Goal: Navigation & Orientation: Find specific page/section

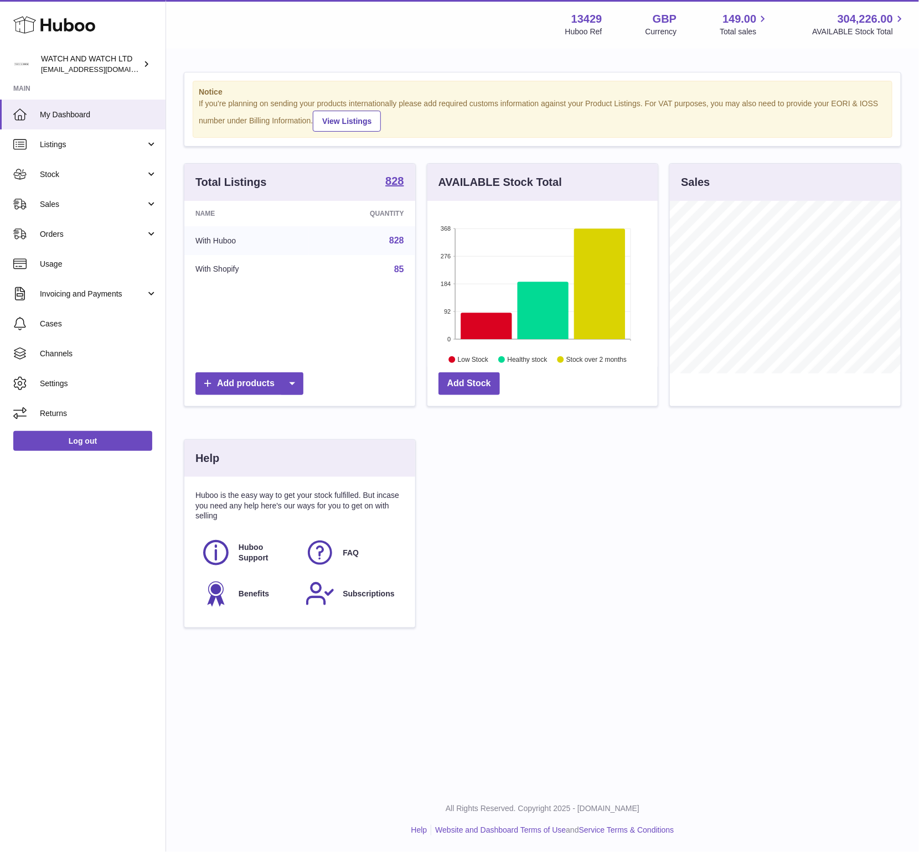
scroll to position [173, 231]
click at [68, 196] on link "Sales" at bounding box center [83, 204] width 166 height 30
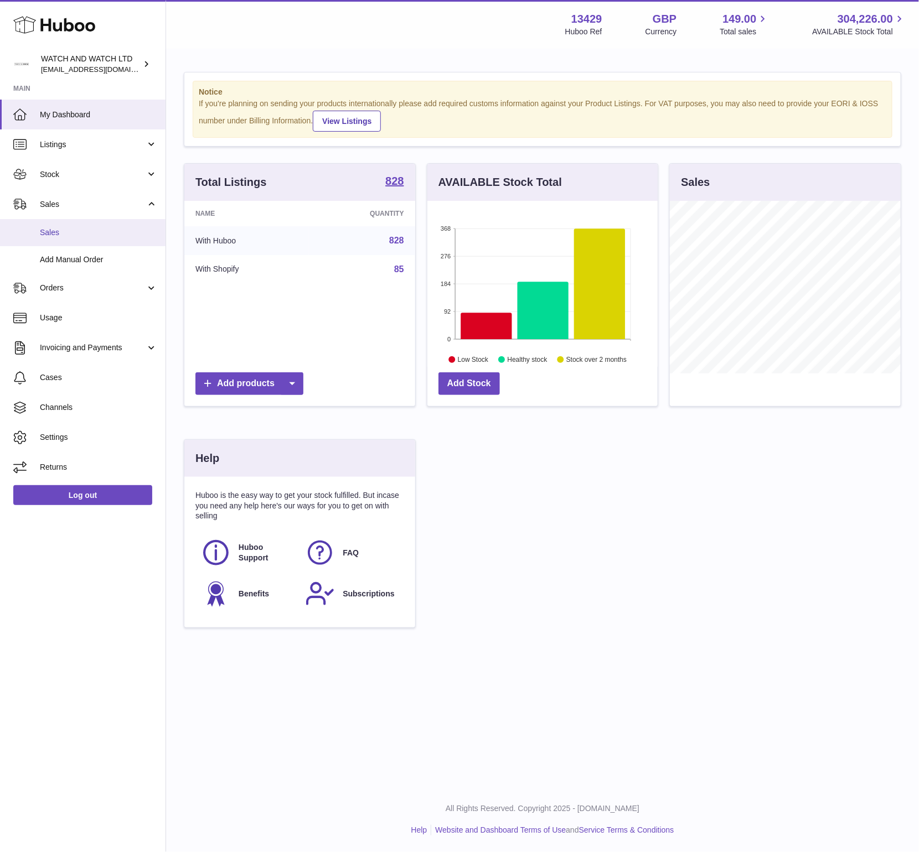
click at [69, 224] on link "Sales" at bounding box center [83, 232] width 166 height 27
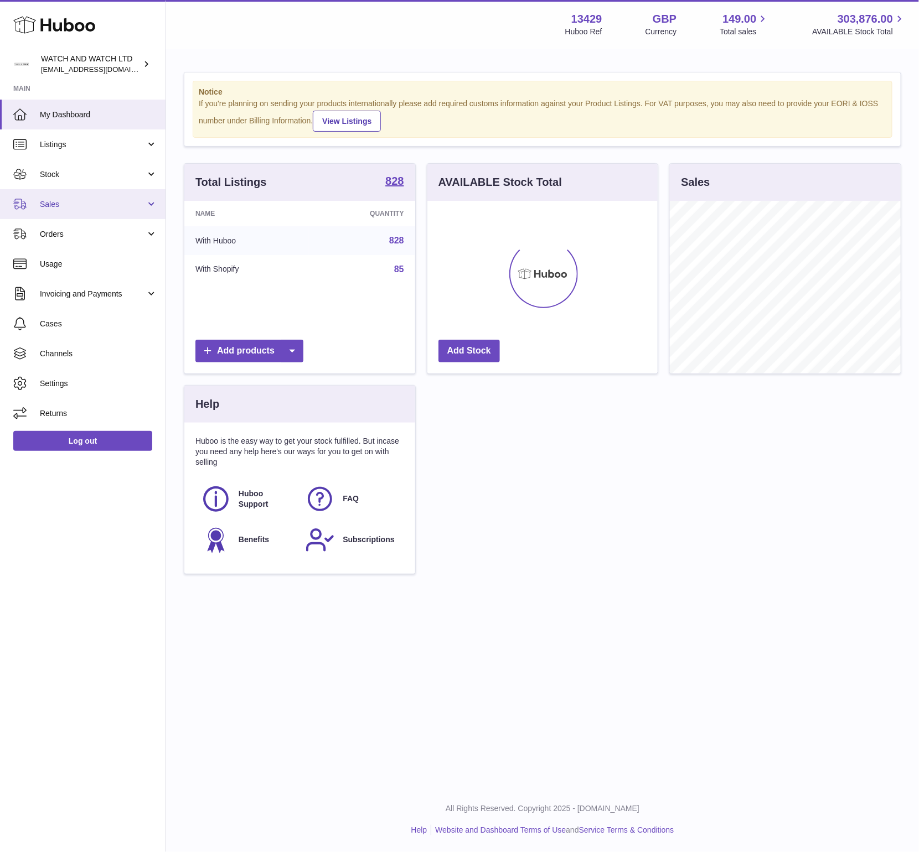
scroll to position [173, 231]
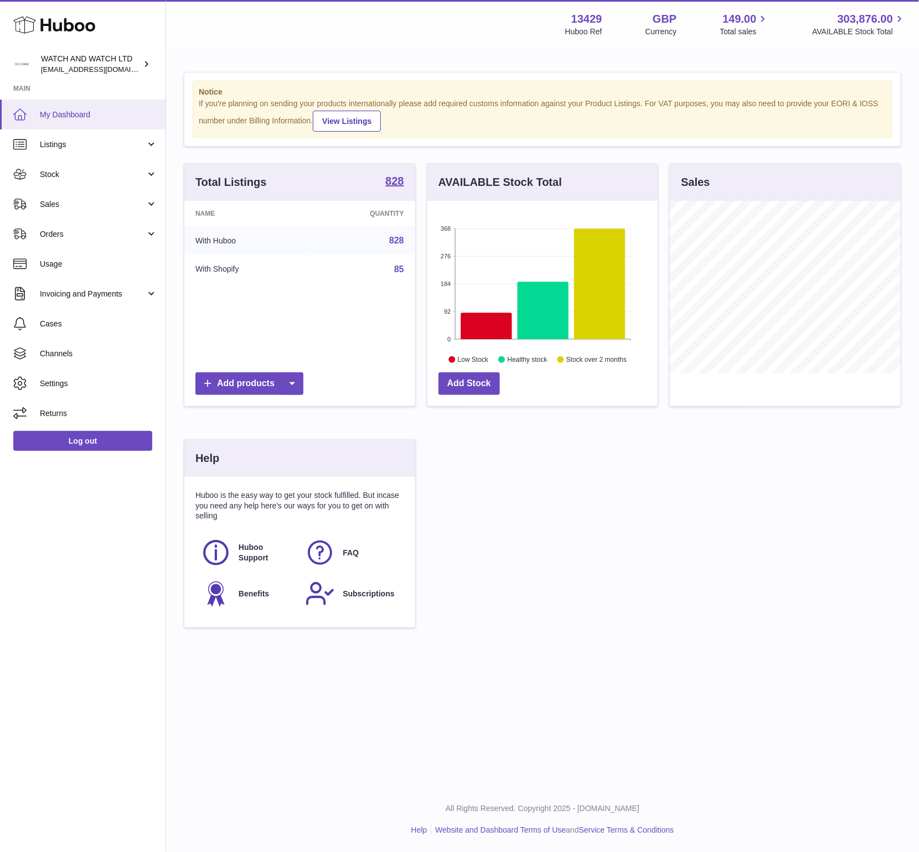
click at [37, 120] on link "My Dashboard" at bounding box center [83, 115] width 166 height 30
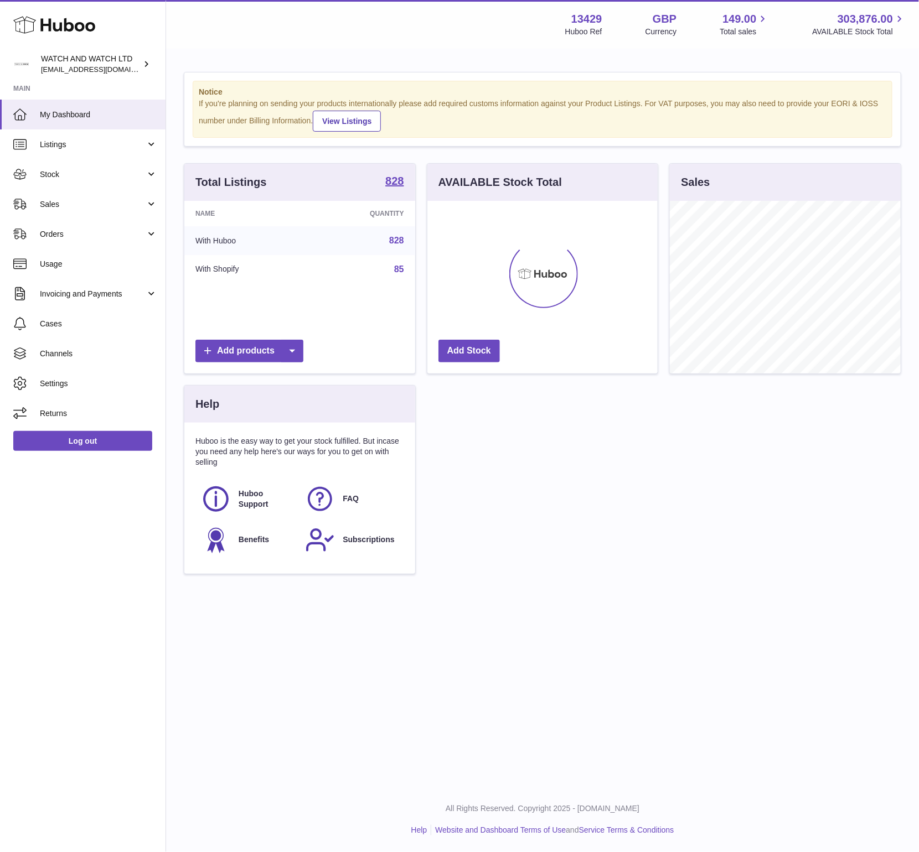
scroll to position [173, 231]
